Goal: Browse casually: Explore the website without a specific task or goal

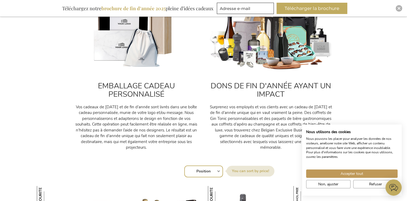
scroll to position [242, 0]
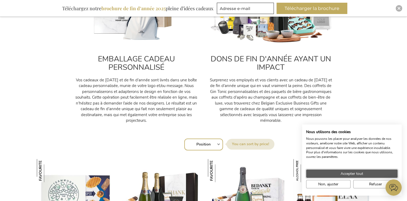
click at [350, 171] on span "Accepter tout" at bounding box center [352, 174] width 23 height 6
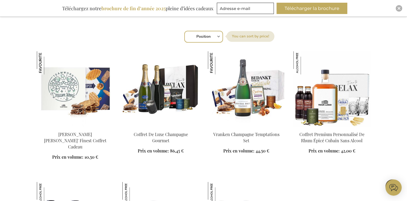
scroll to position [377, 0]
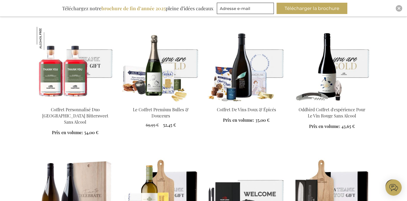
scroll to position [781, 0]
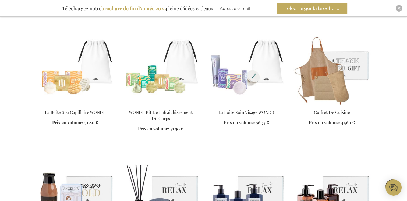
scroll to position [1400, 0]
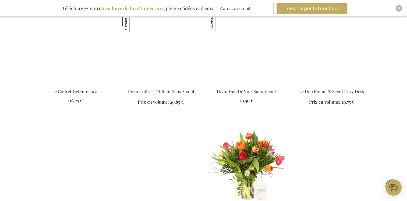
scroll to position [1670, 0]
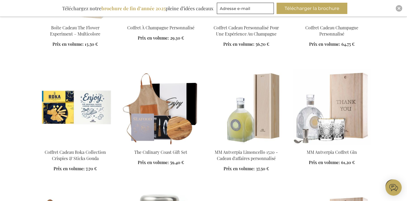
scroll to position [2128, 0]
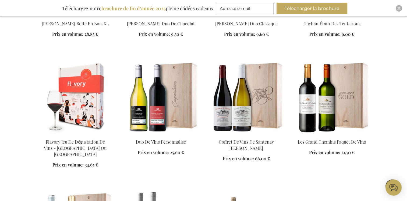
scroll to position [2478, 0]
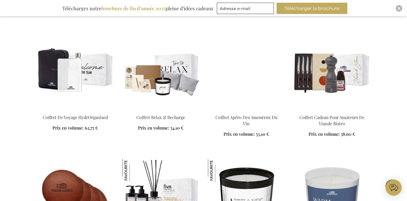
scroll to position [3124, 0]
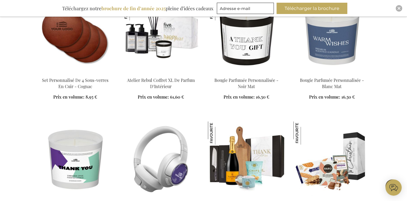
scroll to position [3286, 0]
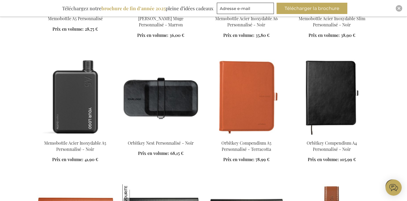
scroll to position [4094, 0]
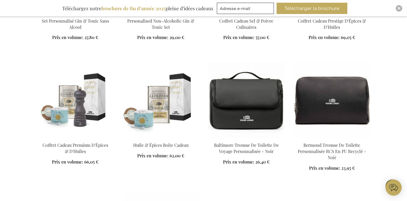
scroll to position [4471, 0]
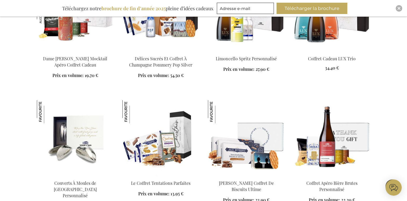
scroll to position [5467, 0]
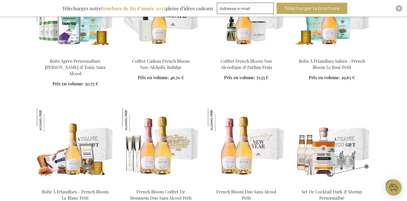
scroll to position [5817, 0]
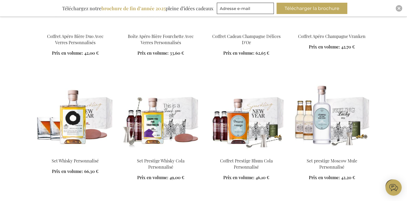
scroll to position [6248, 0]
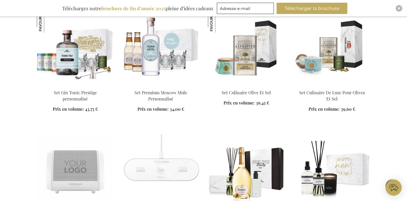
scroll to position [6544, 0]
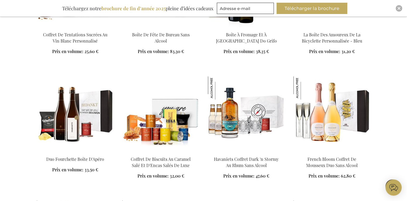
scroll to position [6975, 0]
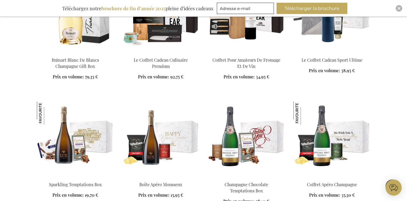
scroll to position [7810, 0]
